Goal: Information Seeking & Learning: Learn about a topic

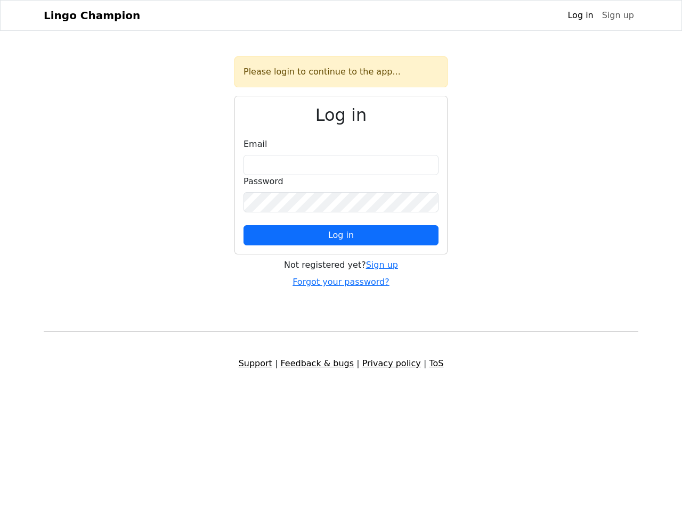
click at [341, 235] on span "Log in" at bounding box center [341, 235] width 26 height 10
